Goal: Task Accomplishment & Management: Manage account settings

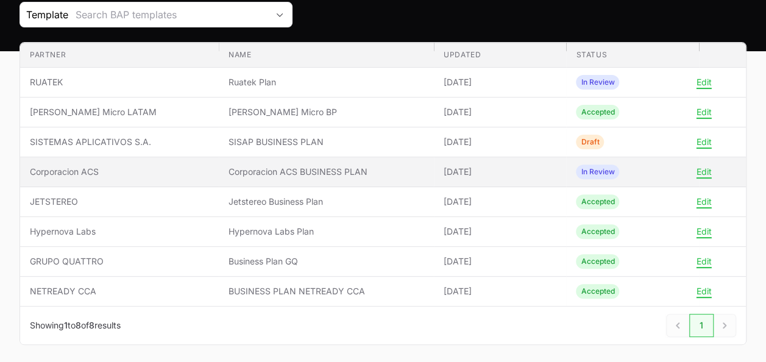
scroll to position [140, 0]
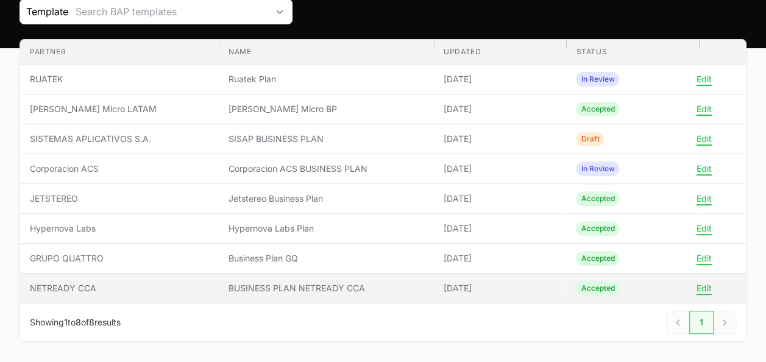
click at [135, 291] on span "NETREADY CCA" at bounding box center [119, 288] width 179 height 12
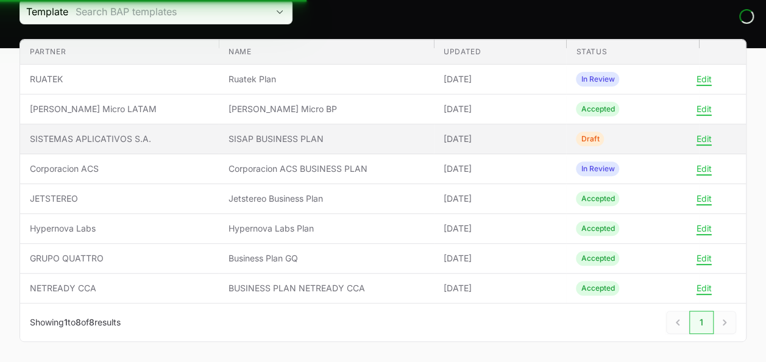
scroll to position [0, 0]
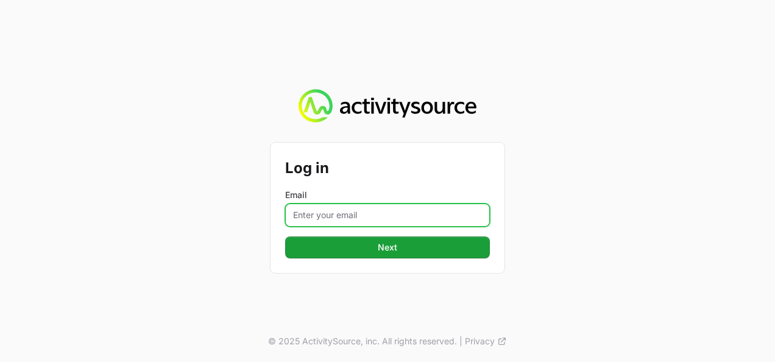
click at [359, 221] on input "Email" at bounding box center [387, 214] width 205 height 23
type input "[PERSON_NAME][EMAIL_ADDRESS][DOMAIN_NAME]"
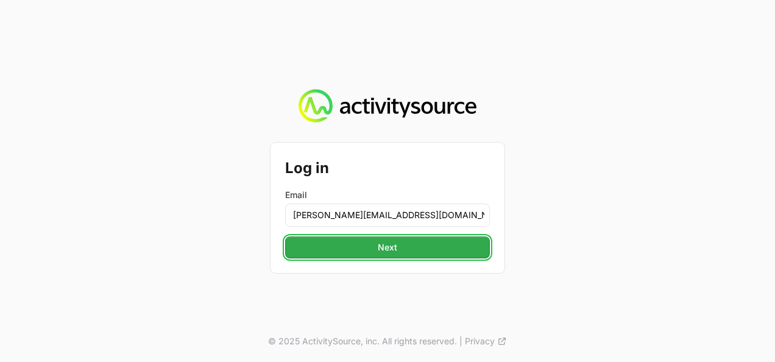
click at [382, 250] on span "Next" at bounding box center [387, 247] width 19 height 15
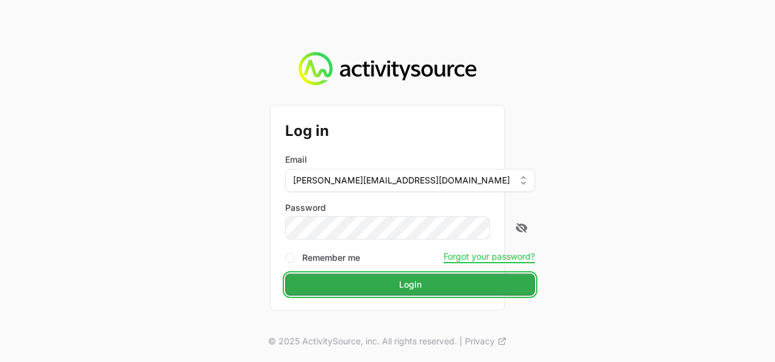
click at [405, 285] on button "Login" at bounding box center [410, 285] width 250 height 22
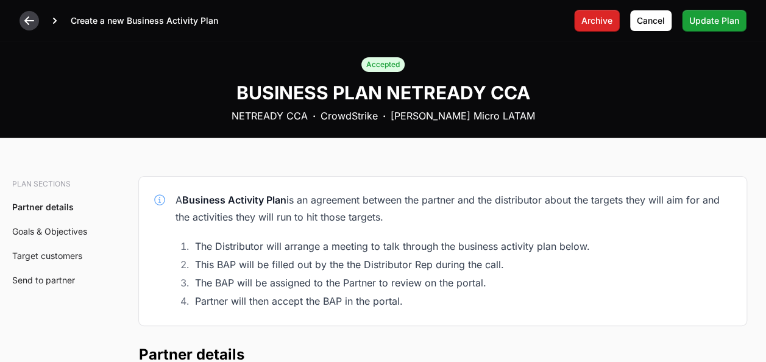
click at [27, 19] on icon at bounding box center [29, 20] width 10 height 9
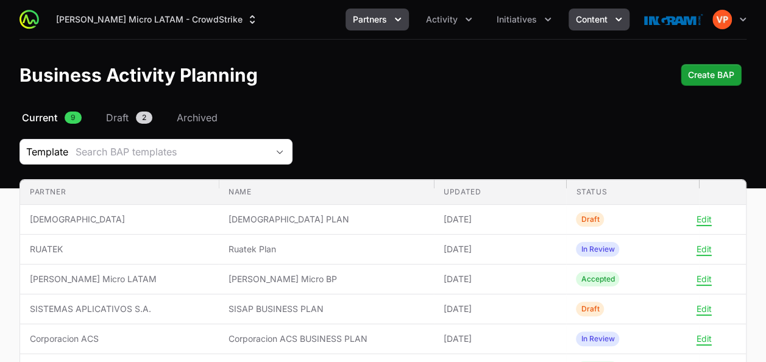
click at [584, 25] on span "Content" at bounding box center [592, 19] width 32 height 12
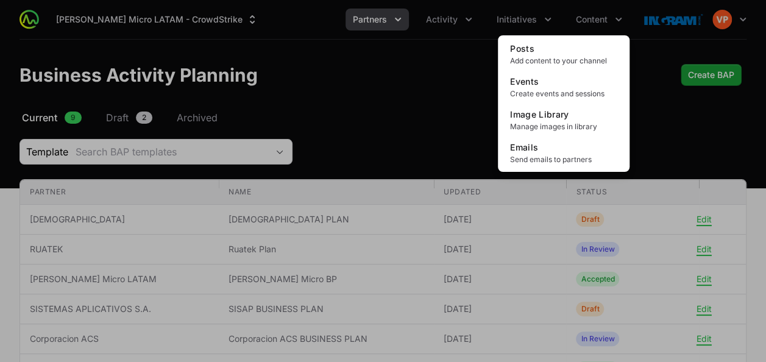
click at [522, 24] on div "Content menu" at bounding box center [383, 181] width 766 height 362
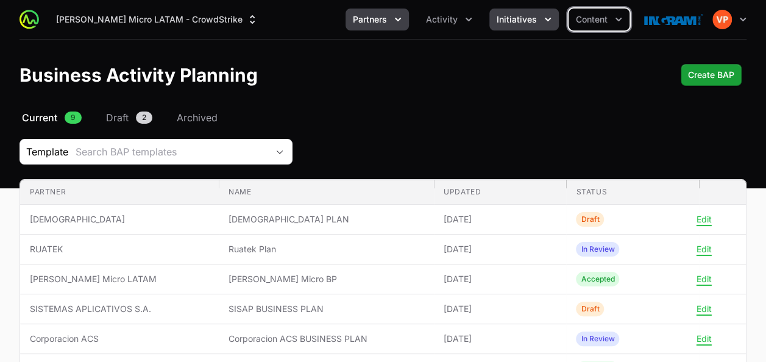
click at [521, 26] on button "Initiatives" at bounding box center [523, 20] width 69 height 22
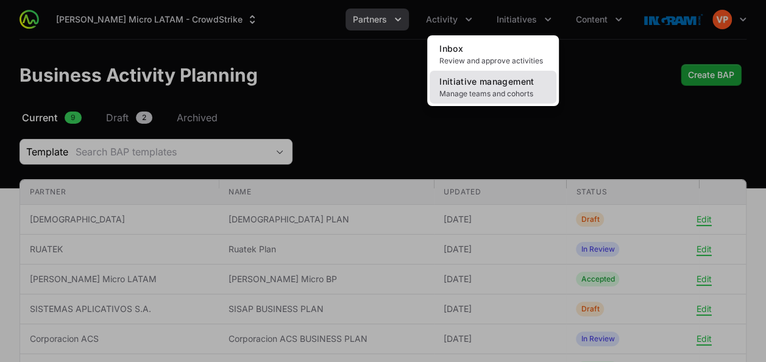
click at [484, 80] on span "Initiative management" at bounding box center [486, 81] width 94 height 10
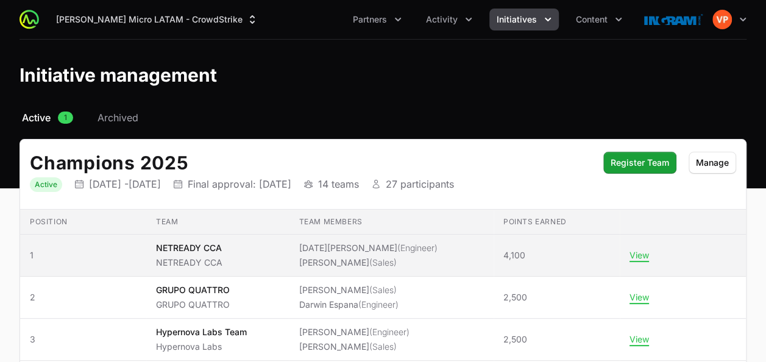
scroll to position [29, 0]
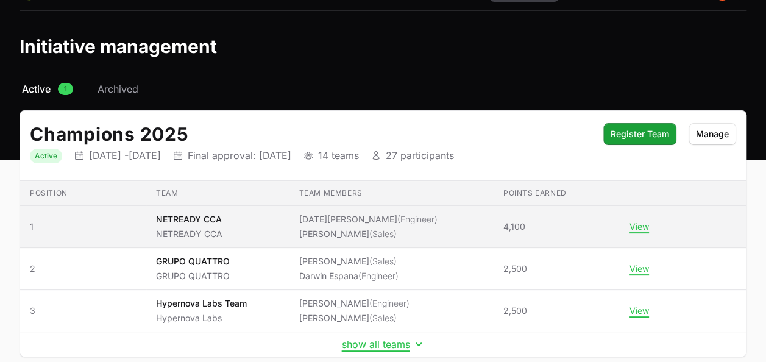
click at [361, 228] on li "[PERSON_NAME] (Sales)" at bounding box center [368, 234] width 138 height 12
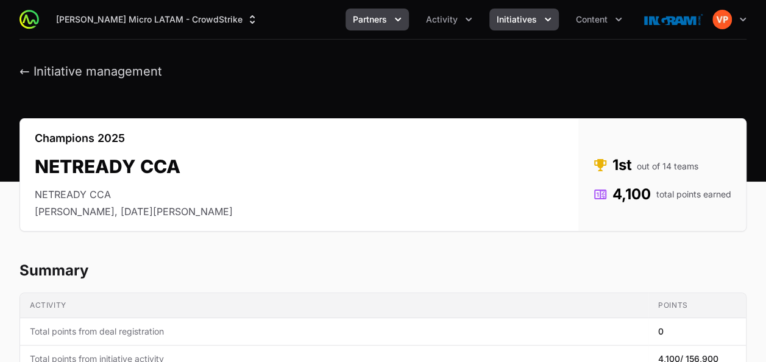
click at [381, 18] on span "Partners" at bounding box center [370, 19] width 34 height 12
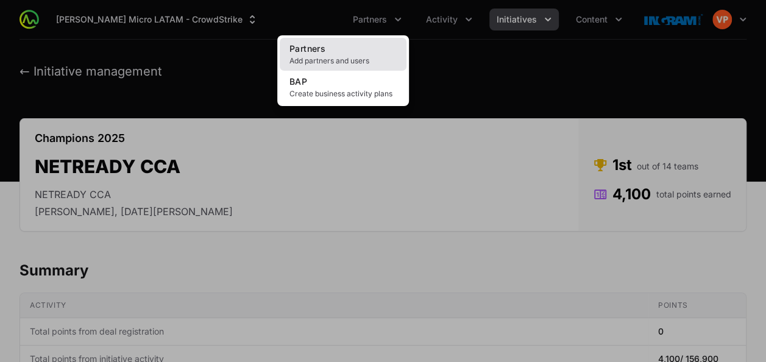
click at [345, 52] on link "Partners Add partners and users" at bounding box center [343, 54] width 127 height 33
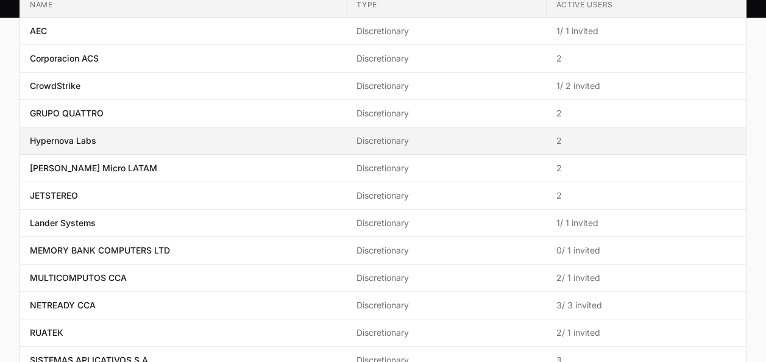
scroll to position [173, 0]
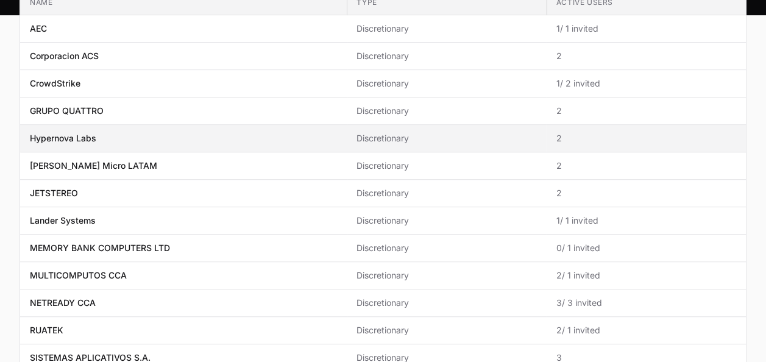
click at [162, 299] on span "NETREADY CCA" at bounding box center [183, 303] width 307 height 12
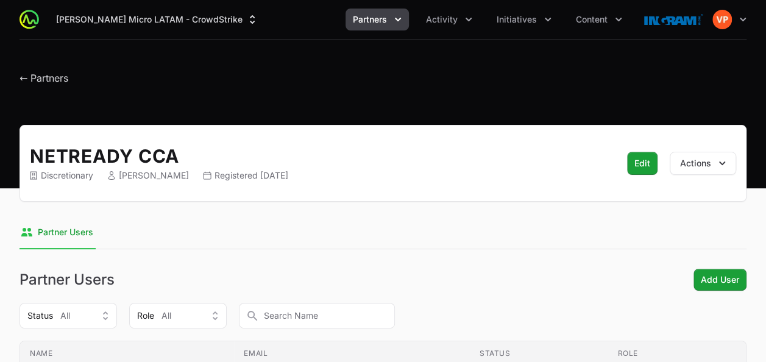
click at [705, 188] on div "NETREADY CCA Discretionary [PERSON_NAME] Registered [DATE] Edit Actions" at bounding box center [382, 163] width 727 height 77
click at [703, 169] on button "Actions" at bounding box center [703, 163] width 66 height 23
click at [512, 20] on span "Initiatives" at bounding box center [517, 19] width 40 height 12
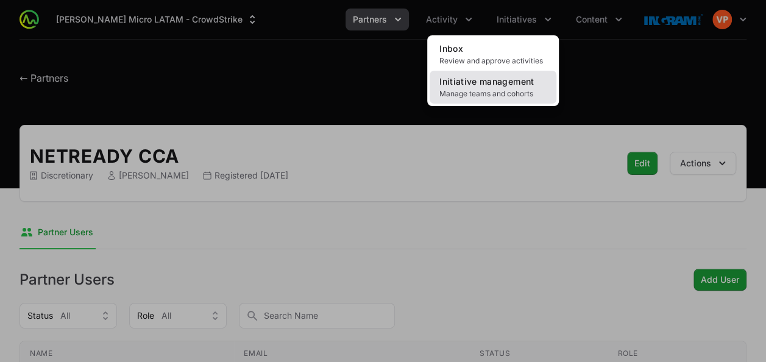
click at [488, 78] on span "Initiative management" at bounding box center [486, 81] width 94 height 10
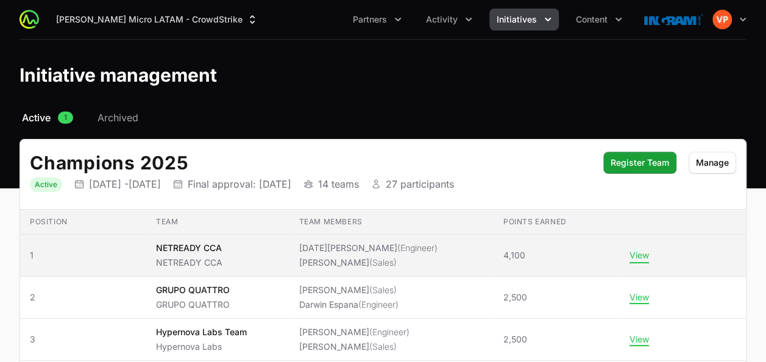
click at [630, 256] on button "View" at bounding box center [638, 255] width 19 height 11
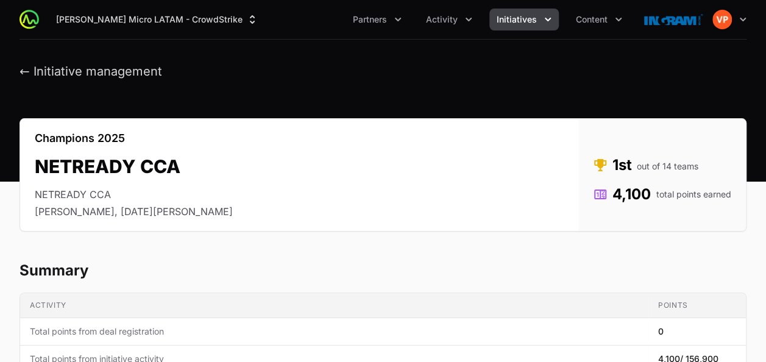
click at [17, 66] on div "← Initiative management" at bounding box center [383, 71] width 766 height 15
click at [21, 69] on button "← Initiative management" at bounding box center [90, 71] width 143 height 15
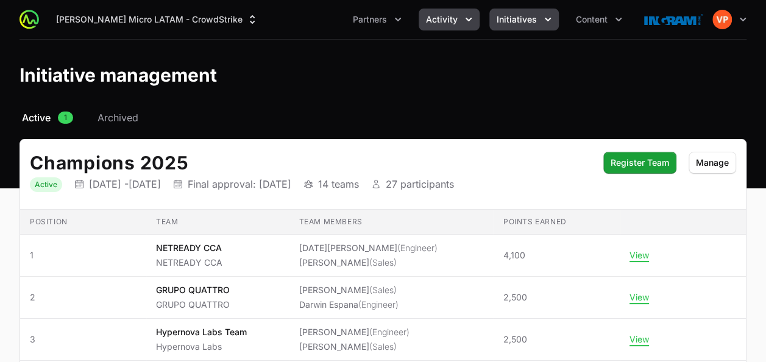
click at [447, 24] on span "Activity" at bounding box center [442, 19] width 32 height 12
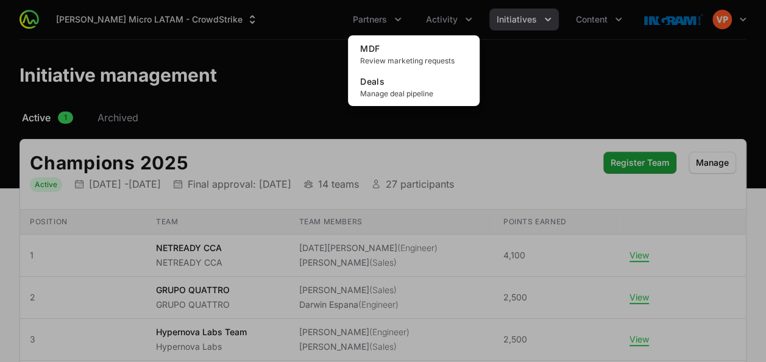
click at [584, 16] on div "Activity menu" at bounding box center [383, 181] width 766 height 362
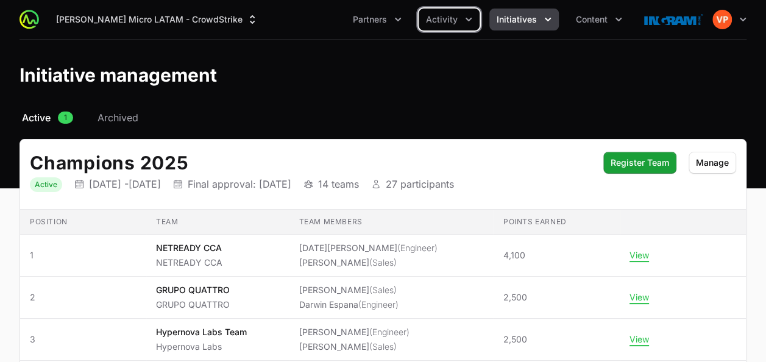
click at [584, 16] on span "Content" at bounding box center [592, 19] width 32 height 12
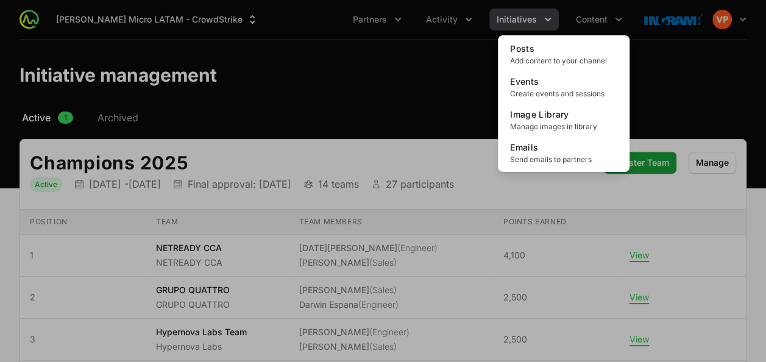
click at [368, 21] on div "Content menu" at bounding box center [383, 181] width 766 height 362
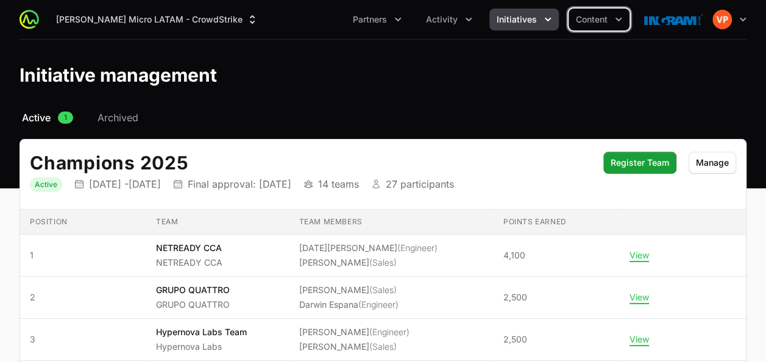
click at [368, 21] on span "Partners" at bounding box center [370, 19] width 34 height 12
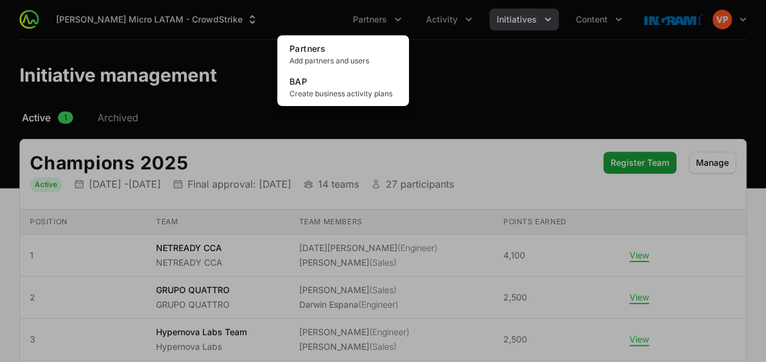
click at [430, 20] on div "Partners menu" at bounding box center [383, 181] width 766 height 362
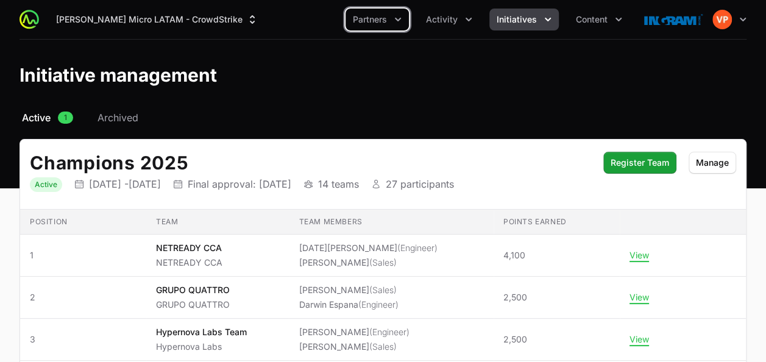
click at [430, 20] on span "Activity" at bounding box center [442, 19] width 32 height 12
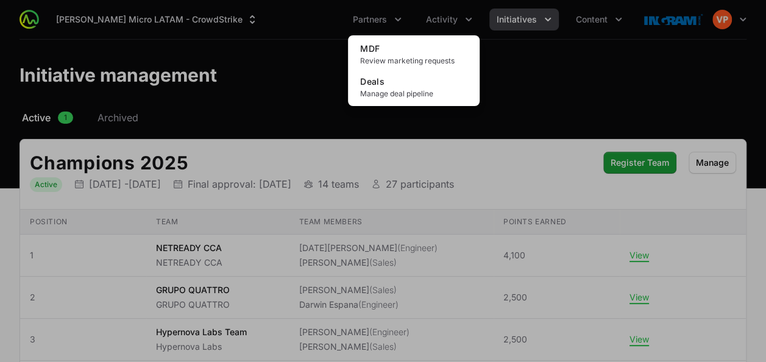
click at [498, 29] on div "Activity menu" at bounding box center [383, 181] width 766 height 362
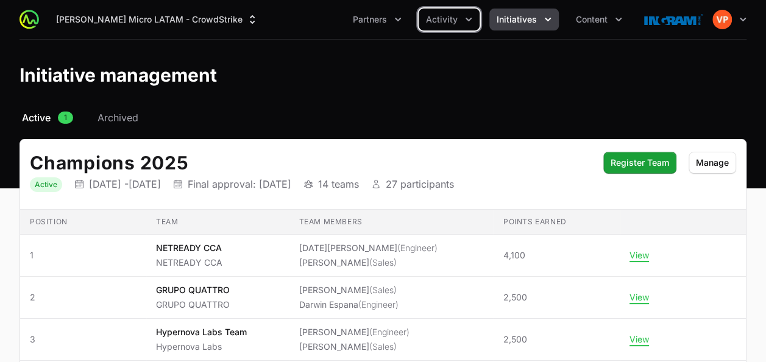
click at [524, 24] on span "Initiatives" at bounding box center [517, 19] width 40 height 12
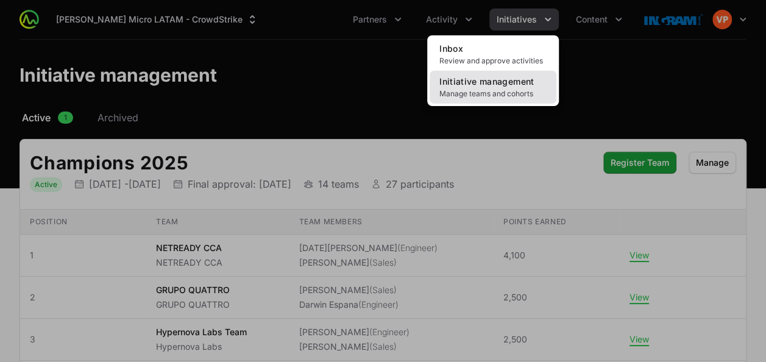
click at [503, 90] on span "Manage teams and cohorts" at bounding box center [492, 94] width 107 height 10
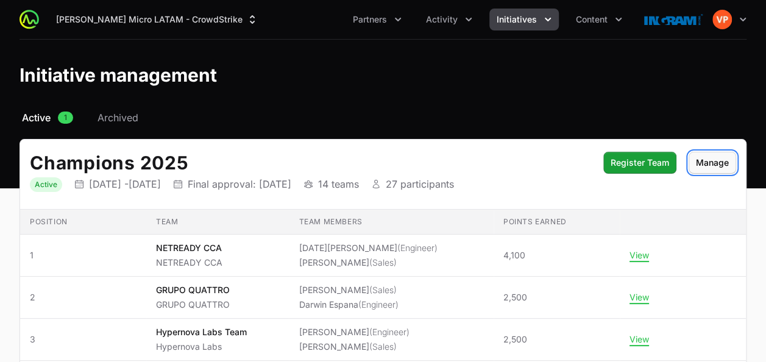
click at [701, 162] on span "Manage" at bounding box center [712, 162] width 33 height 15
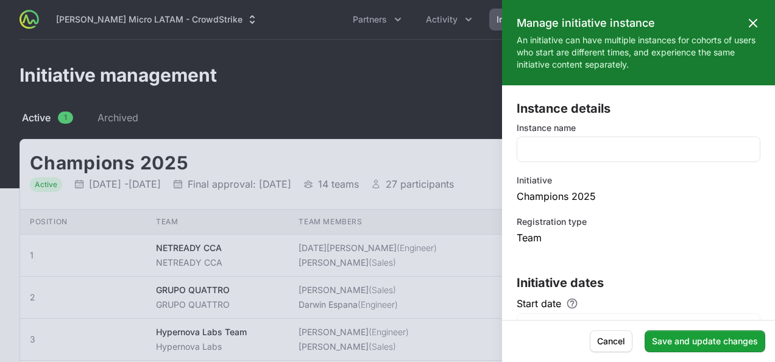
click at [746, 26] on icon at bounding box center [753, 23] width 15 height 15
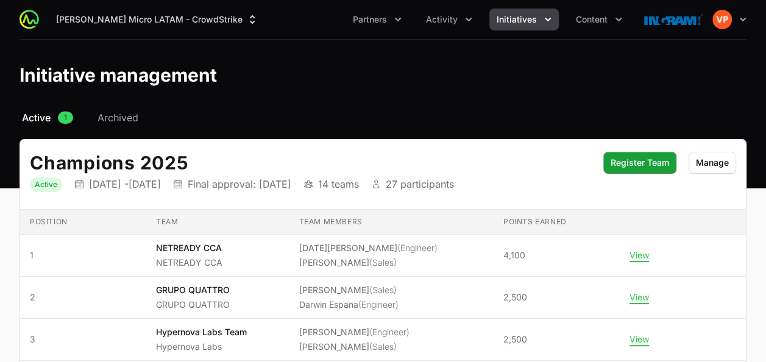
click at [569, 113] on nav "Active 1 Archived" at bounding box center [382, 117] width 727 height 15
click at [719, 167] on span "Manage" at bounding box center [712, 162] width 33 height 15
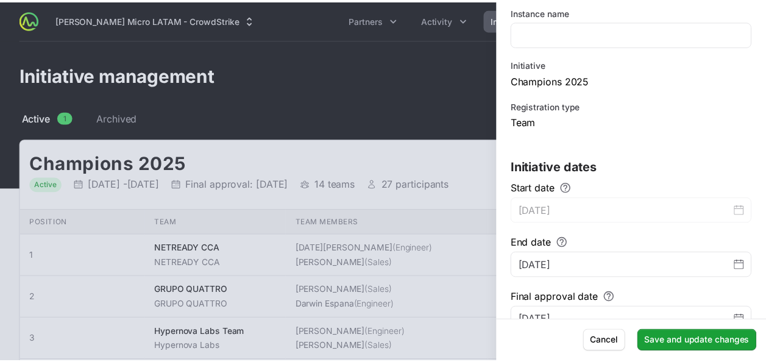
scroll to position [141, 0]
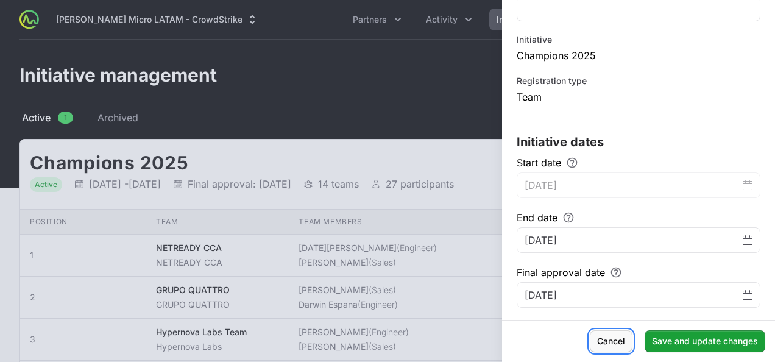
click at [616, 339] on span "Cancel" at bounding box center [611, 341] width 28 height 15
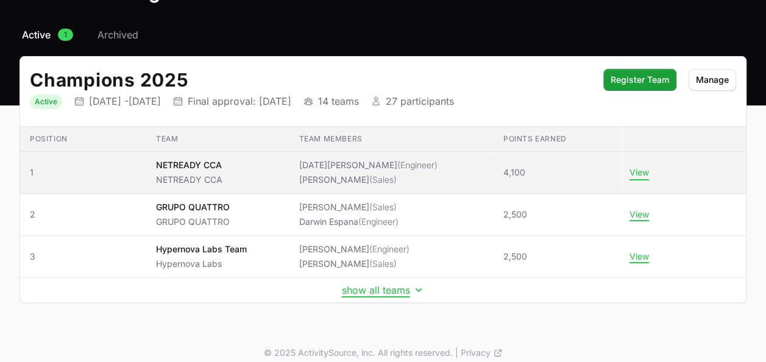
scroll to position [93, 0]
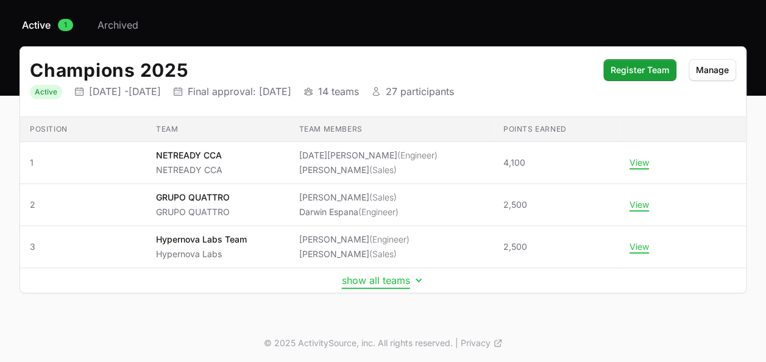
click at [372, 281] on button "show all teams" at bounding box center [383, 280] width 83 height 12
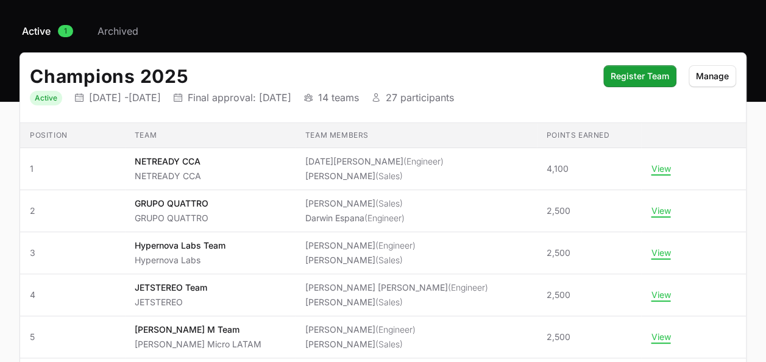
scroll to position [0, 0]
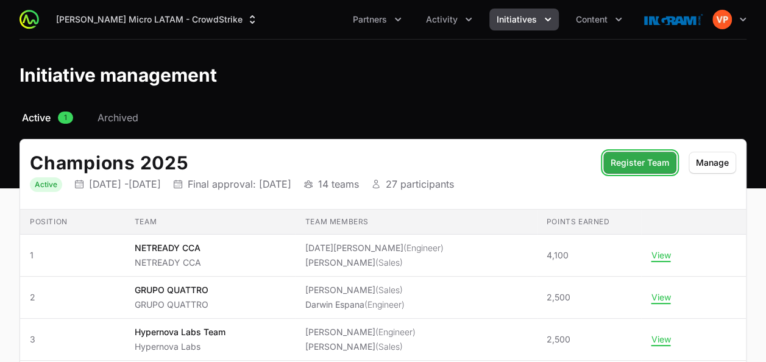
click at [643, 165] on span "Register Team" at bounding box center [639, 162] width 58 height 15
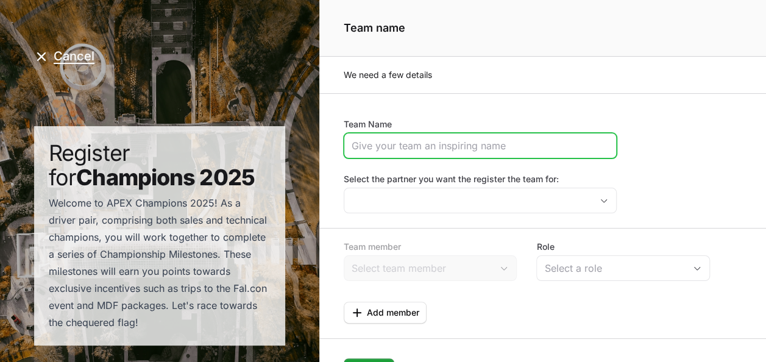
click at [383, 151] on input "Team Name" at bounding box center [480, 145] width 257 height 15
click at [464, 150] on input "NETREADY CCA" at bounding box center [480, 145] width 257 height 15
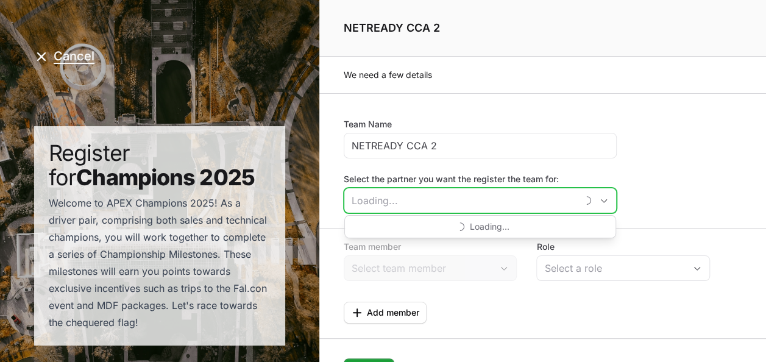
click at [448, 190] on input "Select the partner you want the register the team for:" at bounding box center [460, 200] width 233 height 24
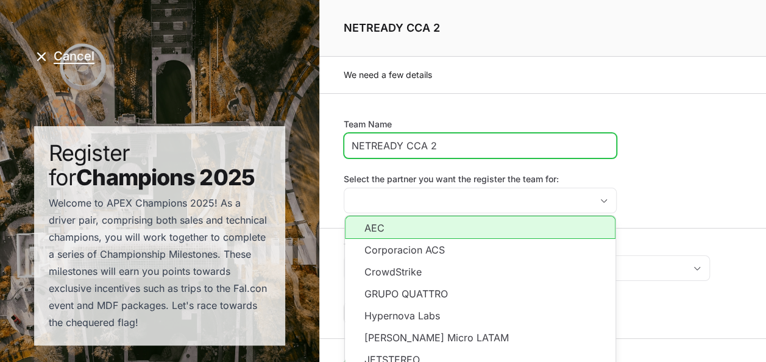
click at [450, 150] on input "NETREADY CCA 2" at bounding box center [480, 145] width 257 height 15
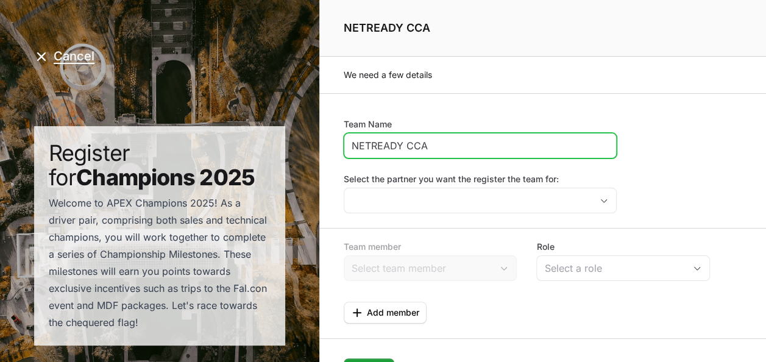
type input "NETREADY CCA"
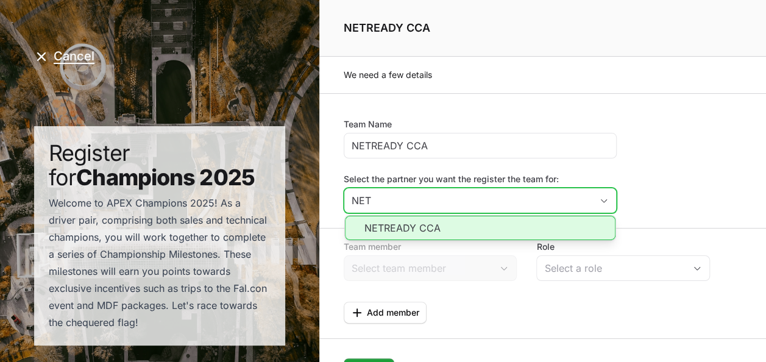
click at [416, 227] on li "NETREADY CCA" at bounding box center [480, 228] width 271 height 24
type input "NETREADY CCA"
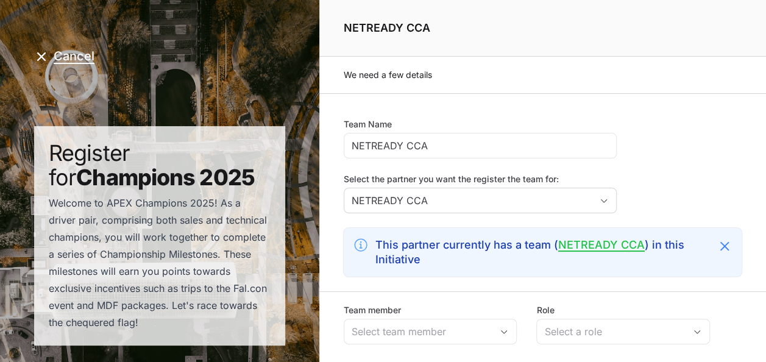
click at [451, 277] on form "Team Name NETREADY CCA Select the partner you want the register the team for: N…" at bounding box center [542, 292] width 447 height 399
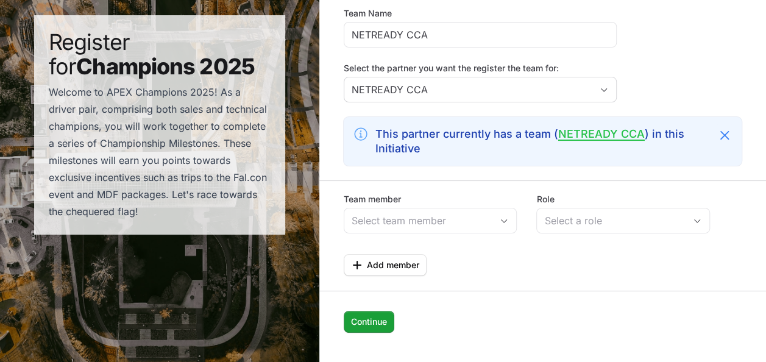
scroll to position [111, 0]
click at [520, 219] on div "Team member Role Select a role" at bounding box center [543, 215] width 398 height 44
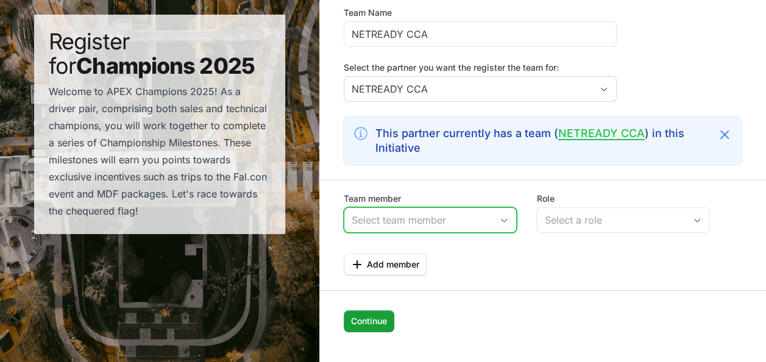
click at [504, 218] on icon "Open" at bounding box center [504, 220] width 10 height 4
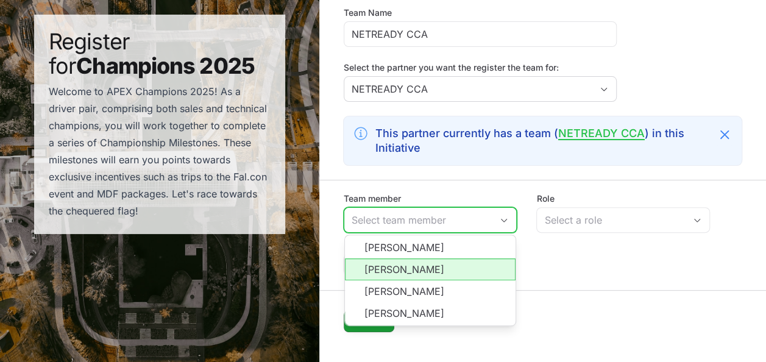
click at [442, 250] on li "[PERSON_NAME]" at bounding box center [430, 246] width 171 height 23
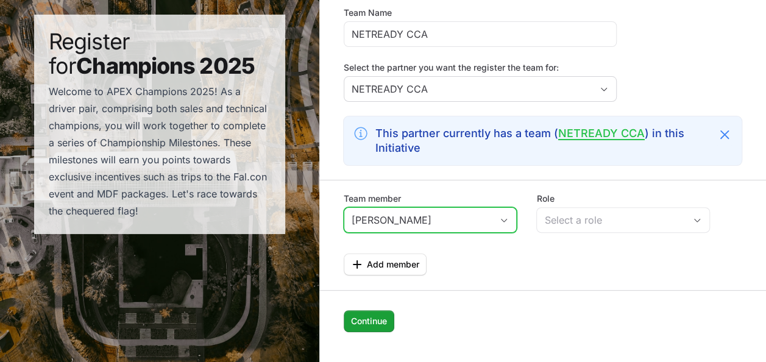
type input "[PERSON_NAME]"
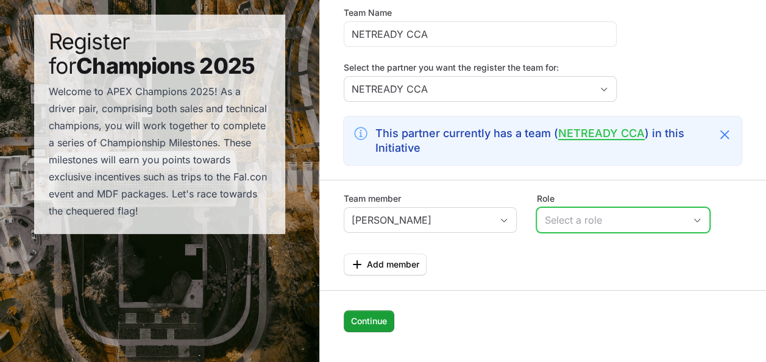
click at [564, 223] on div "Select a role" at bounding box center [614, 220] width 141 height 15
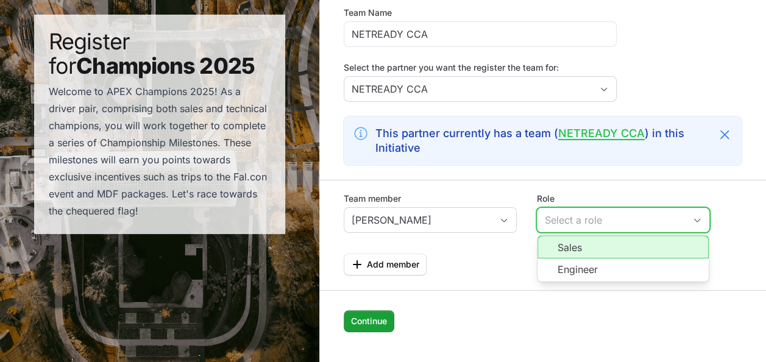
click at [567, 244] on li "Sales" at bounding box center [622, 246] width 171 height 23
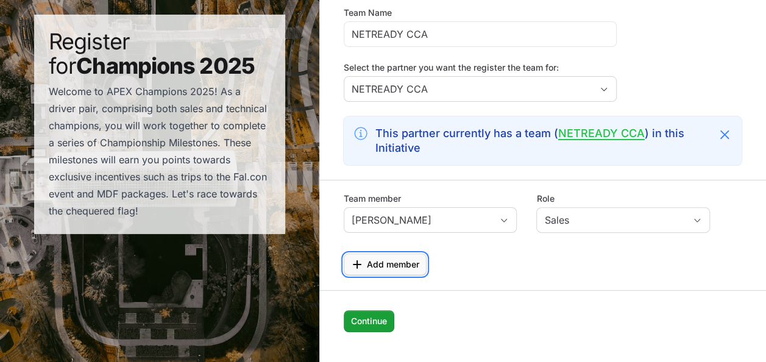
click at [398, 253] on button "Add member" at bounding box center [385, 264] width 83 height 22
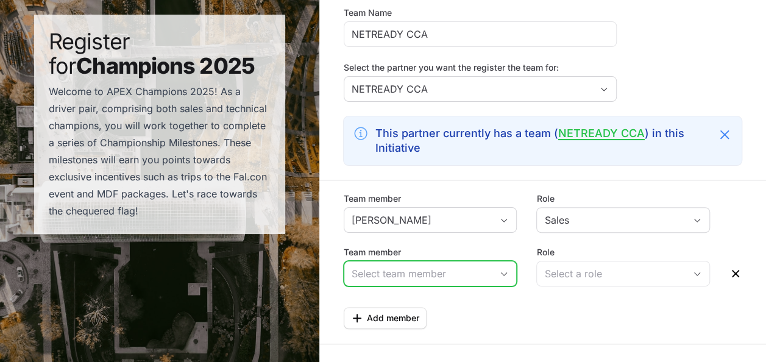
click at [503, 268] on div "Open" at bounding box center [504, 273] width 24 height 24
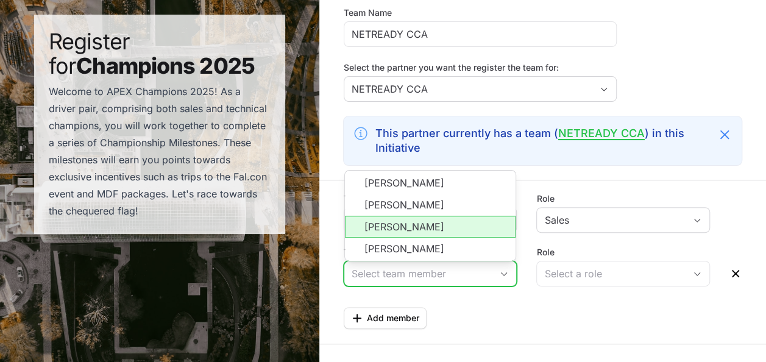
click at [453, 225] on li "[PERSON_NAME]" at bounding box center [430, 227] width 171 height 22
type input "[PERSON_NAME]"
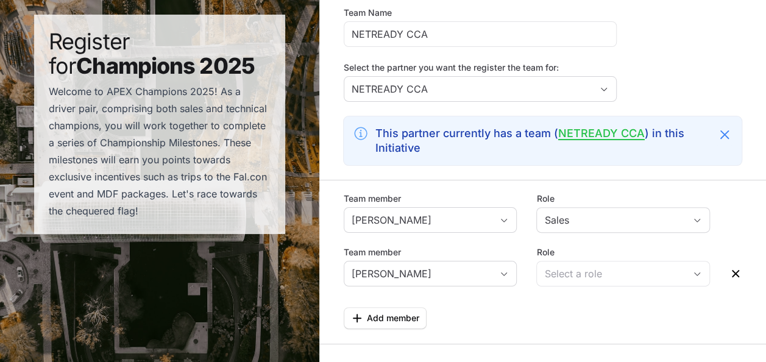
click at [554, 257] on div "Role Select a role" at bounding box center [623, 266] width 174 height 40
click at [565, 271] on div "Select a role" at bounding box center [614, 273] width 141 height 15
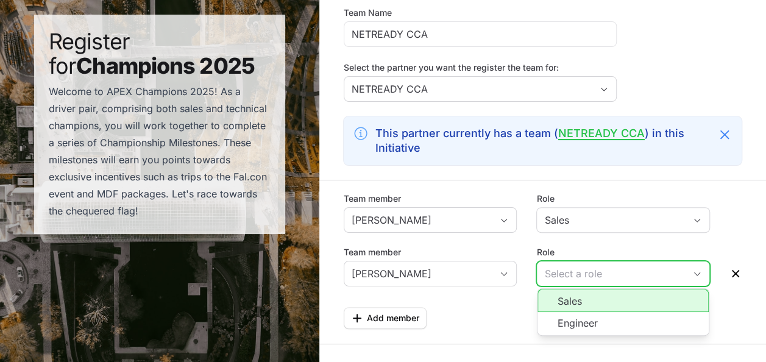
click at [567, 305] on li "Sales" at bounding box center [622, 300] width 171 height 23
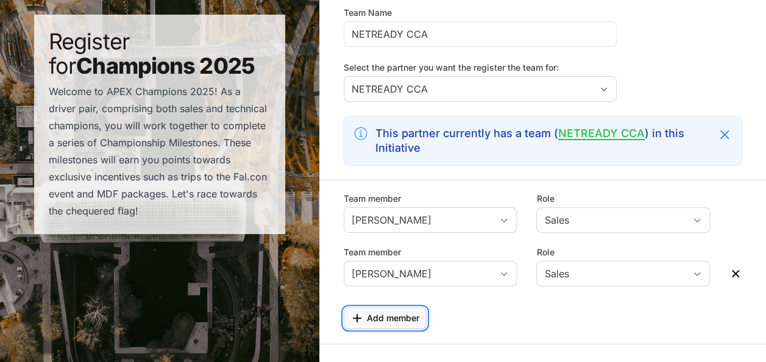
click at [401, 319] on span "Add member" at bounding box center [393, 318] width 52 height 15
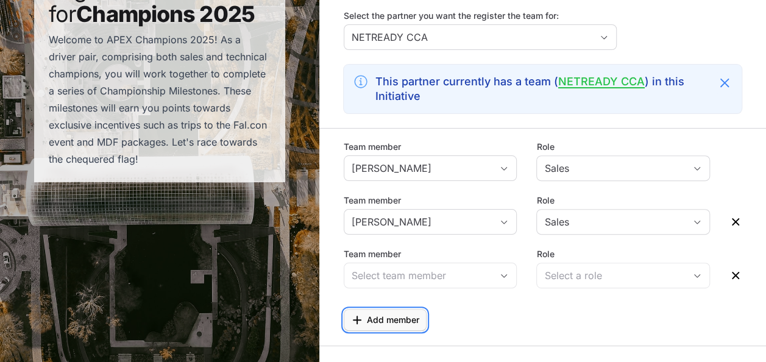
scroll to position [196, 0]
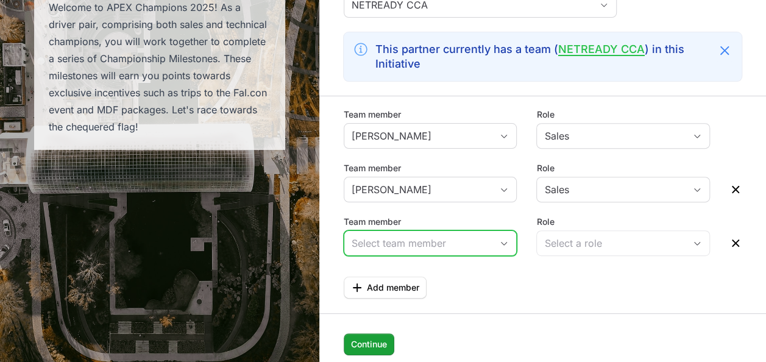
click at [479, 244] on input "Team member" at bounding box center [418, 243] width 148 height 24
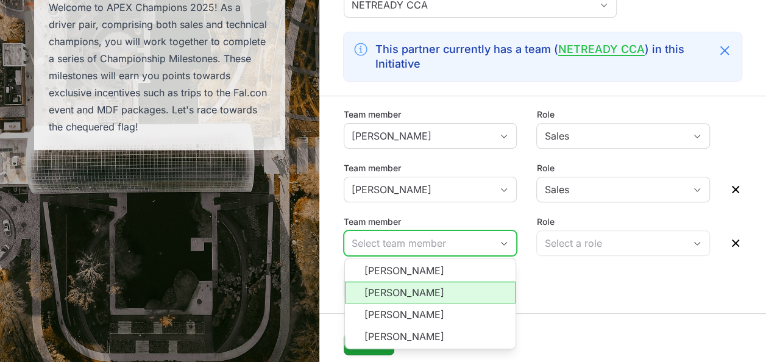
click at [442, 291] on li "[PERSON_NAME]" at bounding box center [430, 292] width 171 height 22
type input "[PERSON_NAME]"
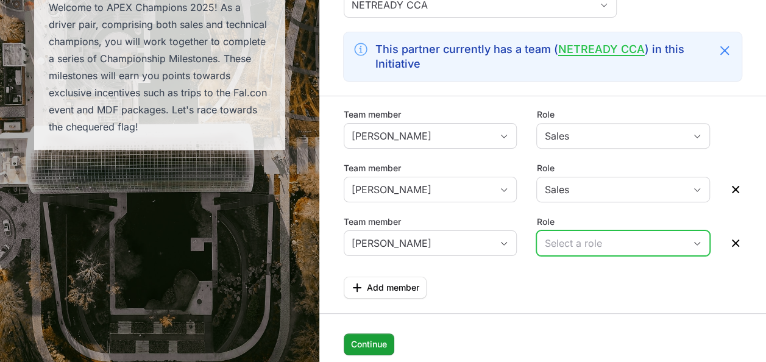
click at [568, 241] on div "Select a role" at bounding box center [614, 243] width 141 height 15
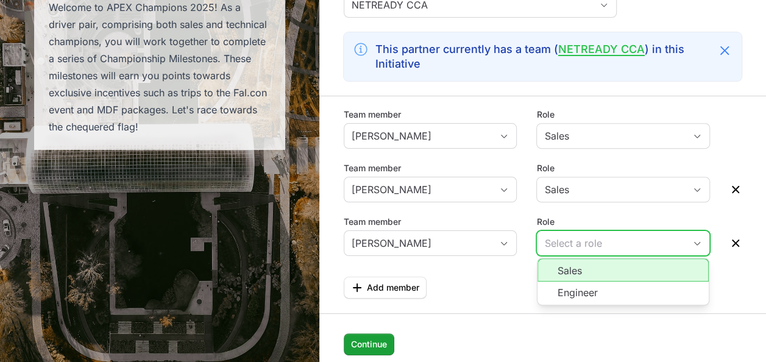
click at [570, 268] on li "Sales" at bounding box center [622, 269] width 171 height 23
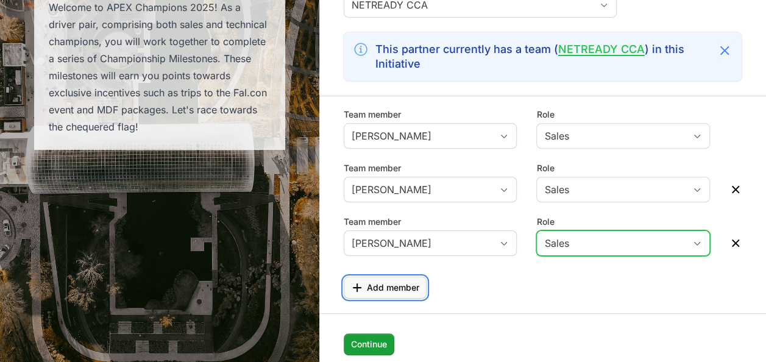
click at [407, 283] on span "Add member" at bounding box center [393, 287] width 52 height 15
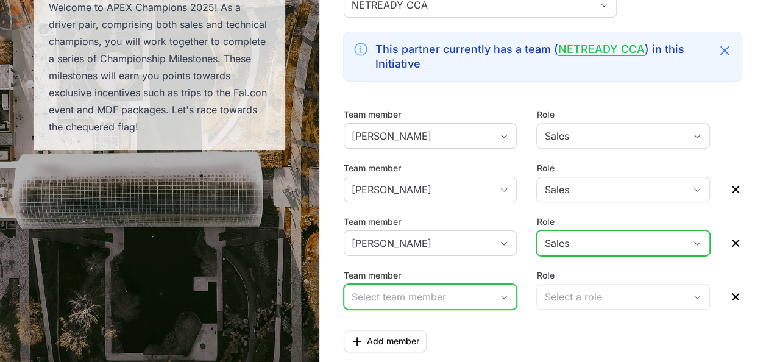
click at [402, 297] on input "Team member" at bounding box center [418, 297] width 148 height 24
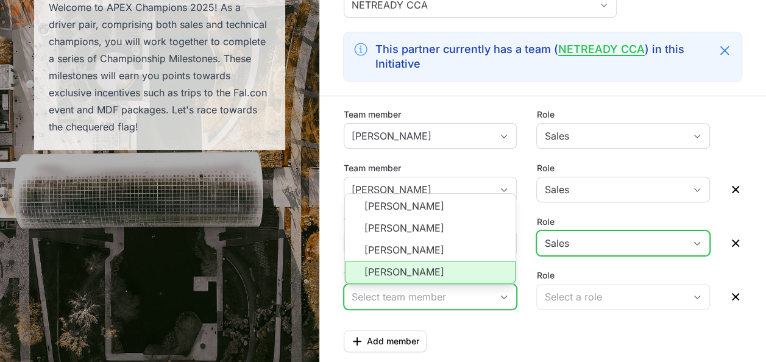
click at [412, 275] on li "[PERSON_NAME]" at bounding box center [430, 272] width 171 height 23
type input "[PERSON_NAME]"
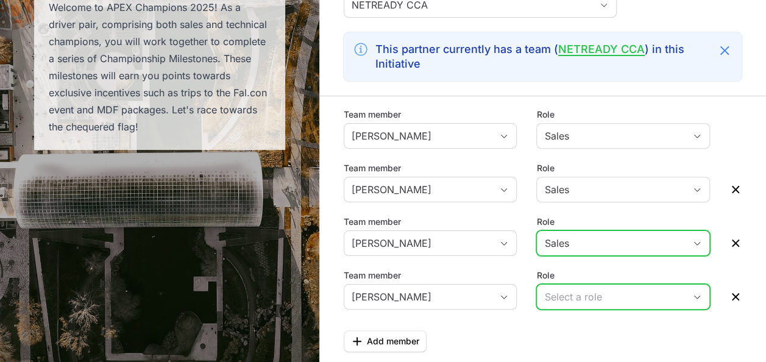
click at [557, 294] on div "Select a role" at bounding box center [614, 296] width 141 height 15
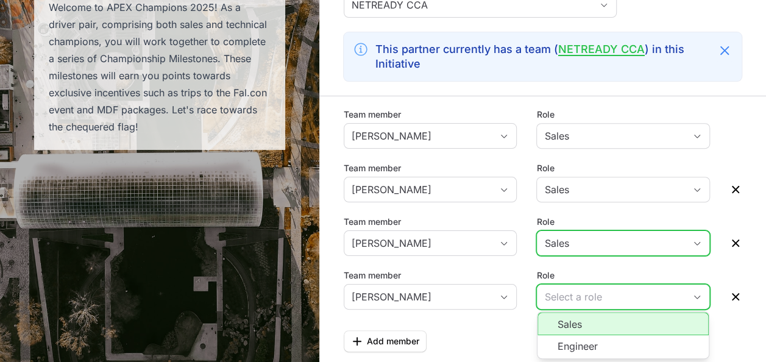
click at [558, 327] on li "Sales" at bounding box center [622, 323] width 171 height 23
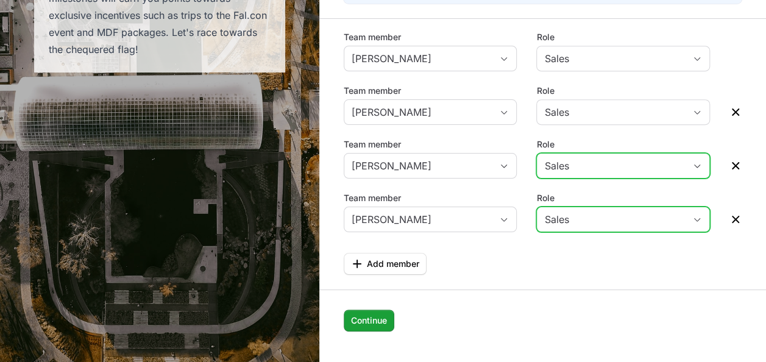
scroll to position [274, 0]
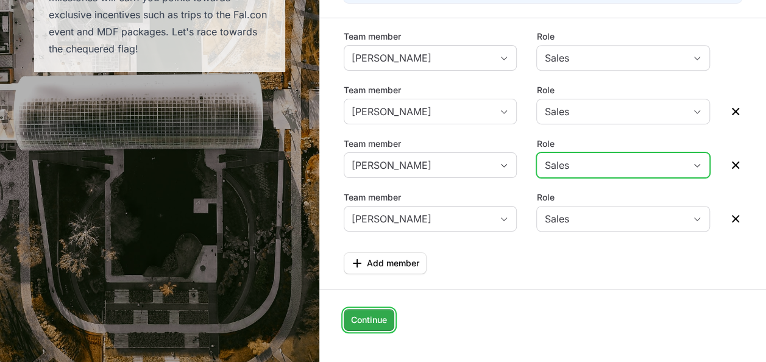
click at [372, 319] on span "Continue" at bounding box center [369, 320] width 36 height 15
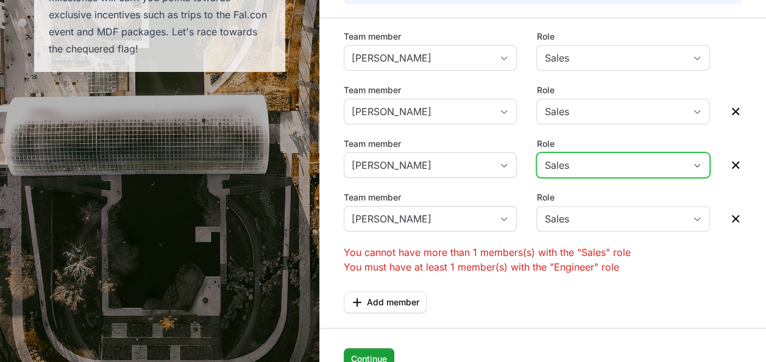
click at [501, 266] on li "You must have at least 1 member(s) with the "Engineer" role" at bounding box center [543, 267] width 398 height 15
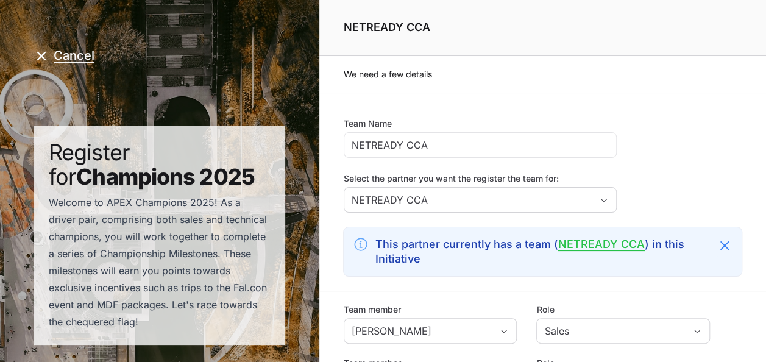
scroll to position [0, 0]
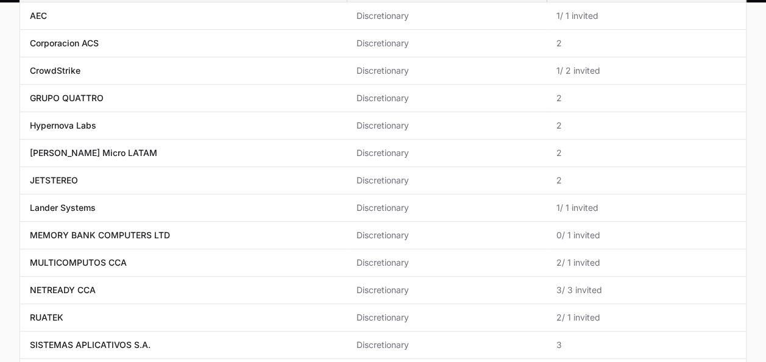
scroll to position [196, 0]
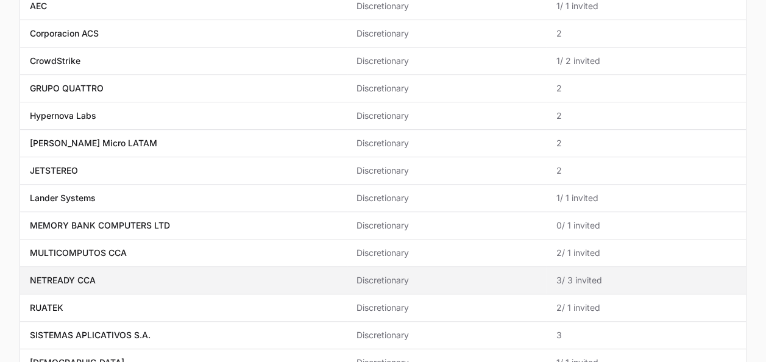
click at [358, 278] on span "Discretionary" at bounding box center [446, 280] width 180 height 12
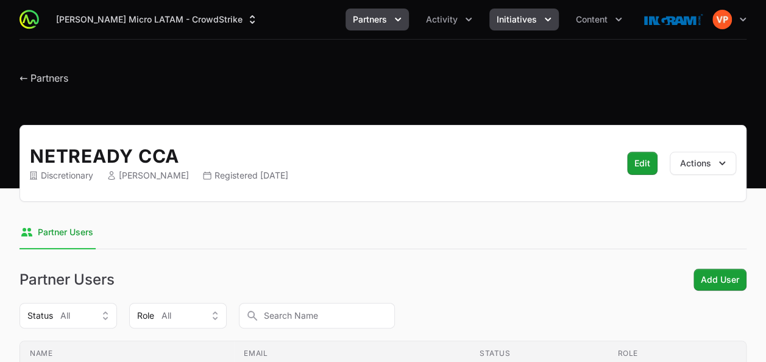
click at [518, 26] on button "Initiatives" at bounding box center [523, 20] width 69 height 22
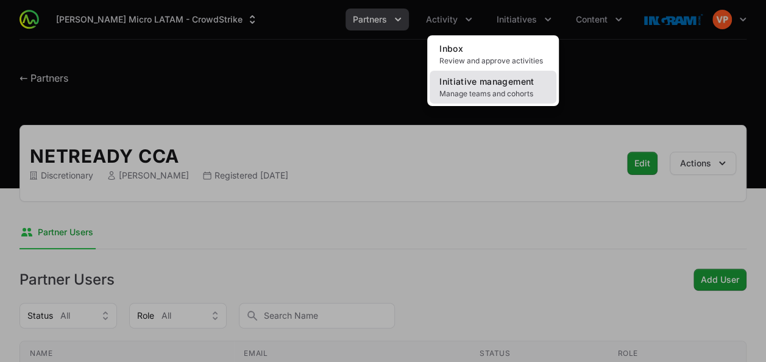
click at [491, 89] on span "Manage teams and cohorts" at bounding box center [492, 94] width 107 height 10
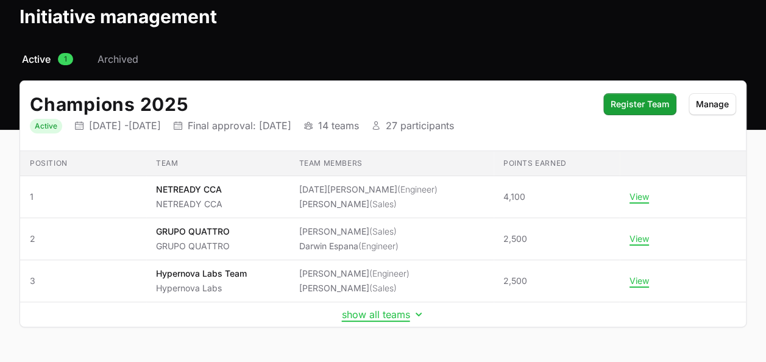
scroll to position [64, 0]
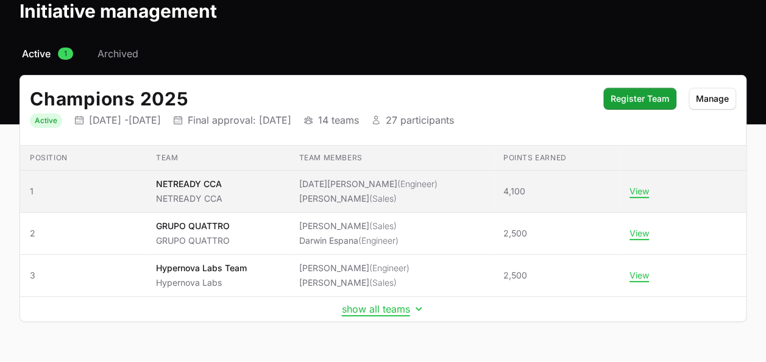
click at [251, 198] on span "NETREADY CCA NETREADY CCA" at bounding box center [217, 191] width 123 height 27
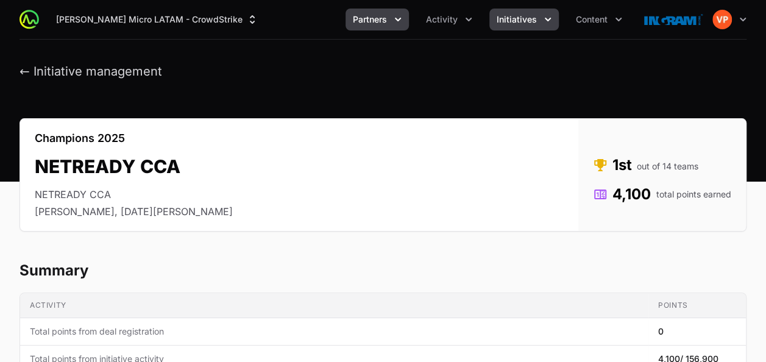
click at [372, 27] on button "Partners" at bounding box center [376, 20] width 63 height 22
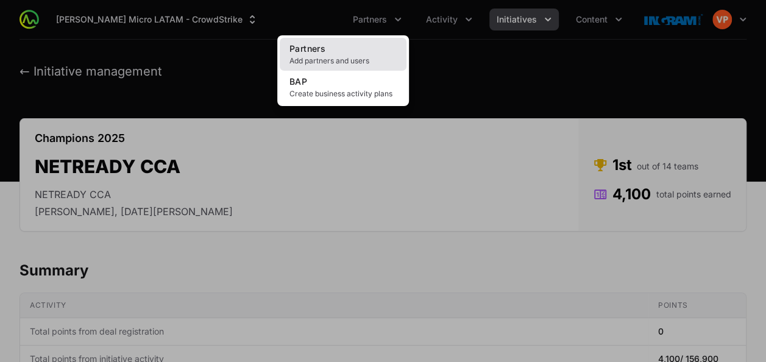
click at [310, 60] on span "Add partners and users" at bounding box center [342, 61] width 107 height 10
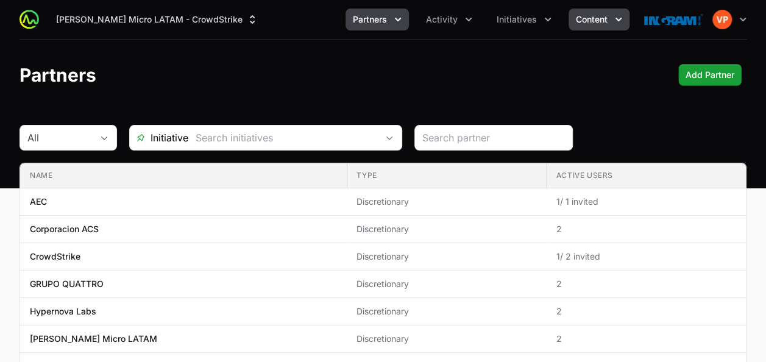
click at [593, 26] on button "Content" at bounding box center [598, 20] width 61 height 22
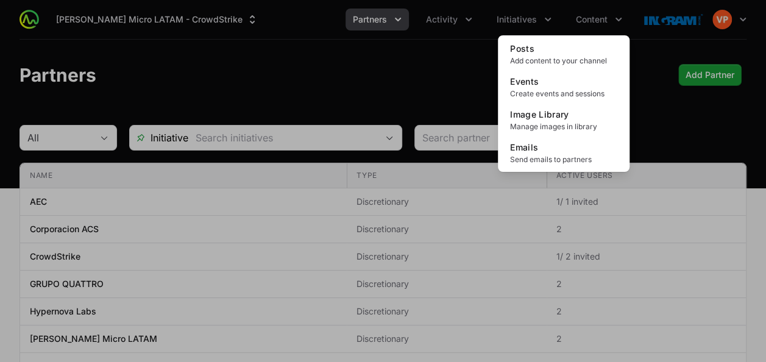
click at [528, 18] on div "Content menu" at bounding box center [383, 181] width 766 height 362
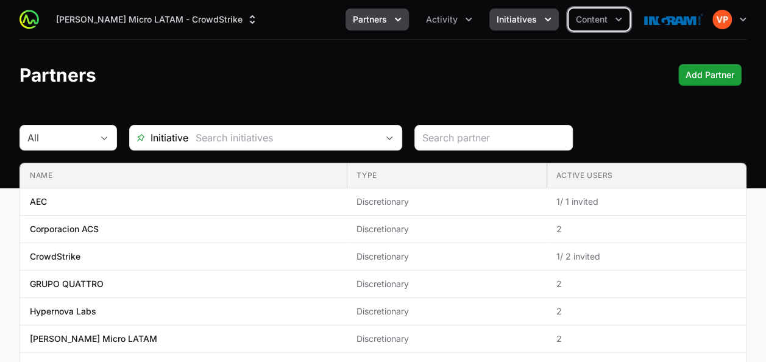
click at [523, 21] on span "Initiatives" at bounding box center [517, 19] width 40 height 12
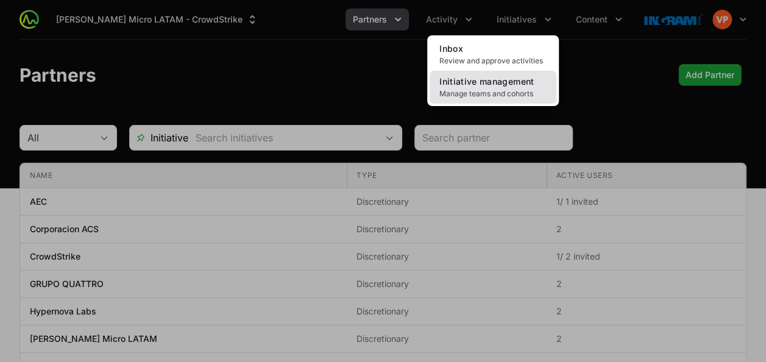
click at [458, 101] on link "Initiative management Manage teams and cohorts" at bounding box center [493, 87] width 127 height 33
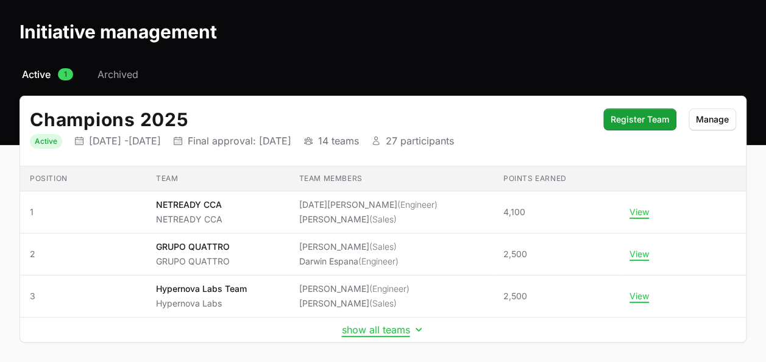
scroll to position [46, 0]
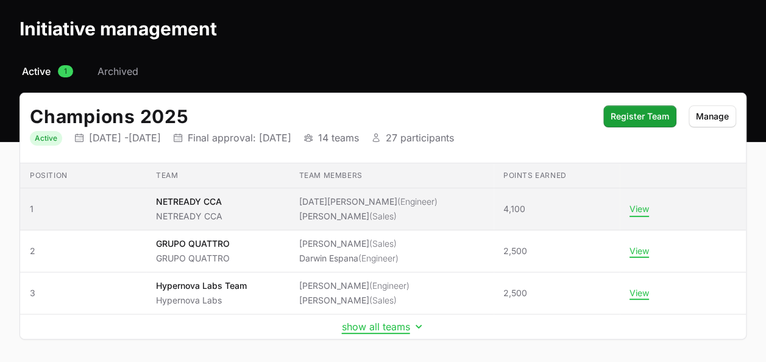
click at [629, 208] on button "View" at bounding box center [638, 208] width 19 height 11
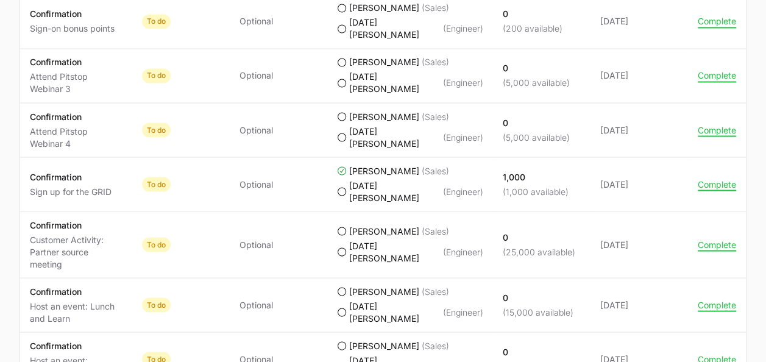
scroll to position [1047, 0]
drag, startPoint x: 445, startPoint y: 295, endPoint x: 381, endPoint y: 294, distance: 63.4
click at [381, 294] on td "Completed by Yezabel Almanza (Sales) Noel Gonzalez (Engineer)" at bounding box center [410, 304] width 166 height 54
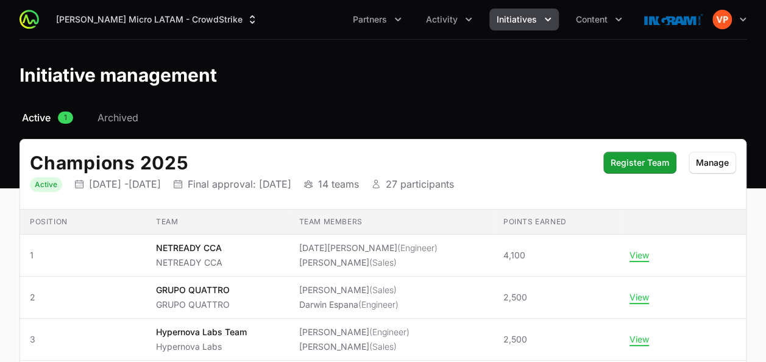
click at [752, 21] on div "Ingram Micro LATAM - CrowdStrike Partners Activity Initiatives Content Open use…" at bounding box center [383, 20] width 766 height 40
click at [745, 21] on icon "button" at bounding box center [743, 19] width 12 height 12
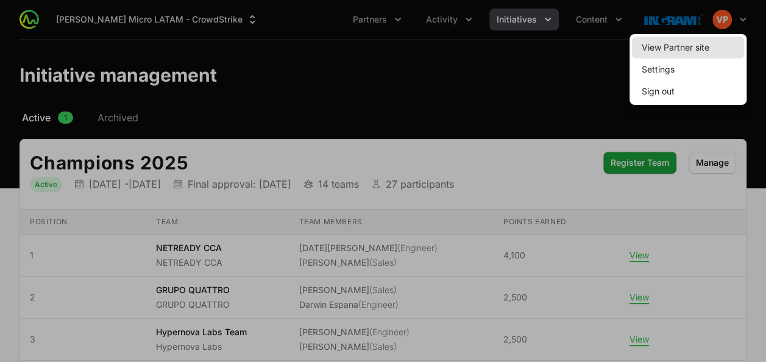
click at [698, 48] on link "View Partner site" at bounding box center [688, 48] width 112 height 22
